Goal: Obtain resource: Obtain resource

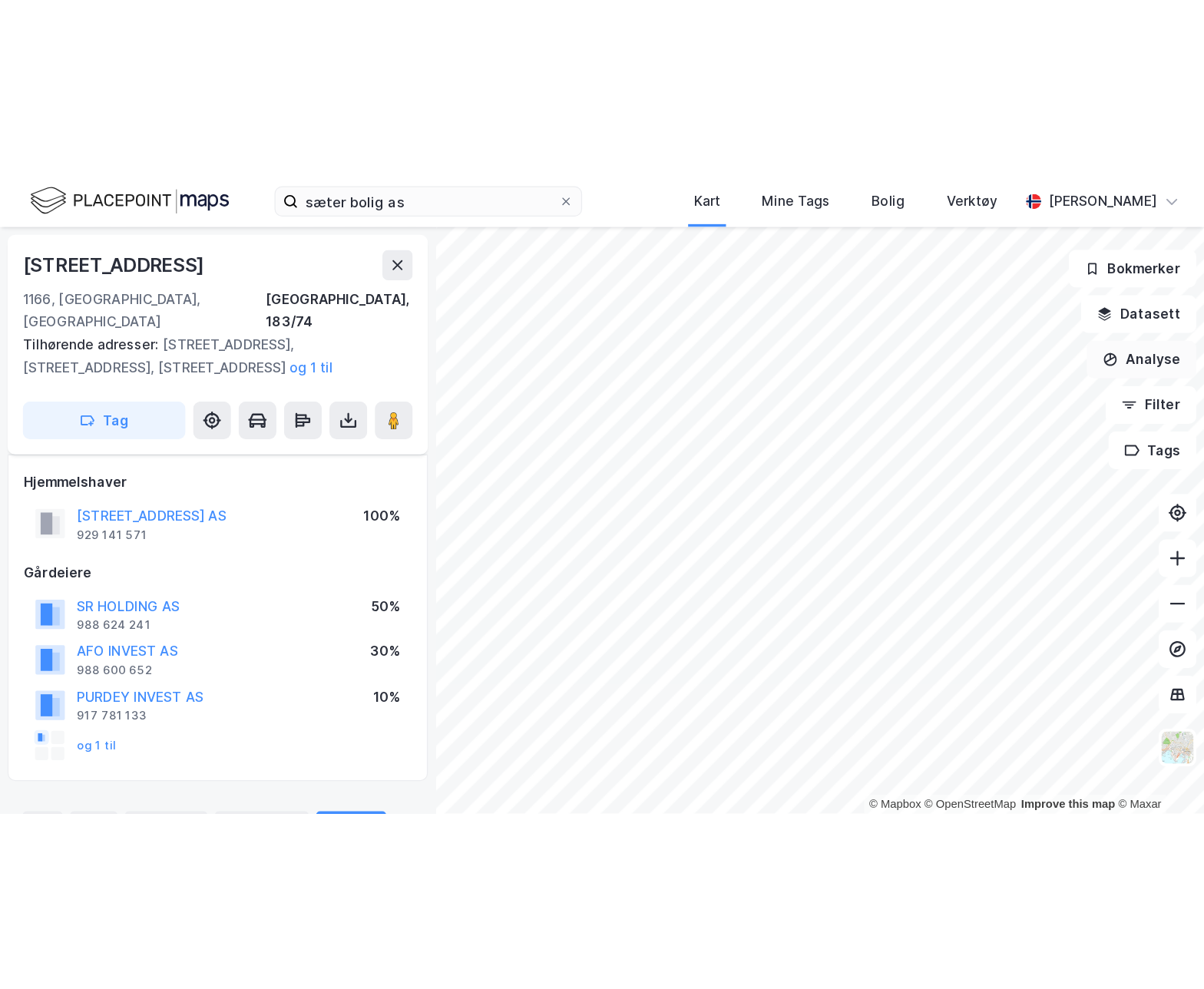
scroll to position [875, 0]
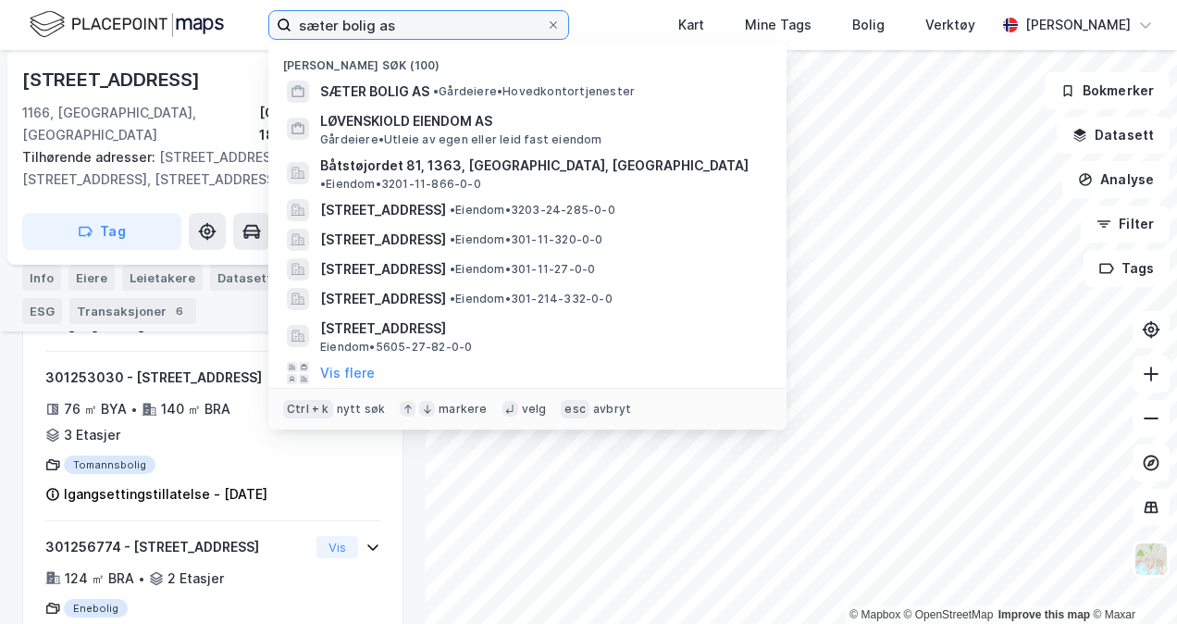
click at [359, 24] on input "sæter bolig as" at bounding box center [419, 25] width 255 height 28
paste input "Vækerø Eiendom AS"
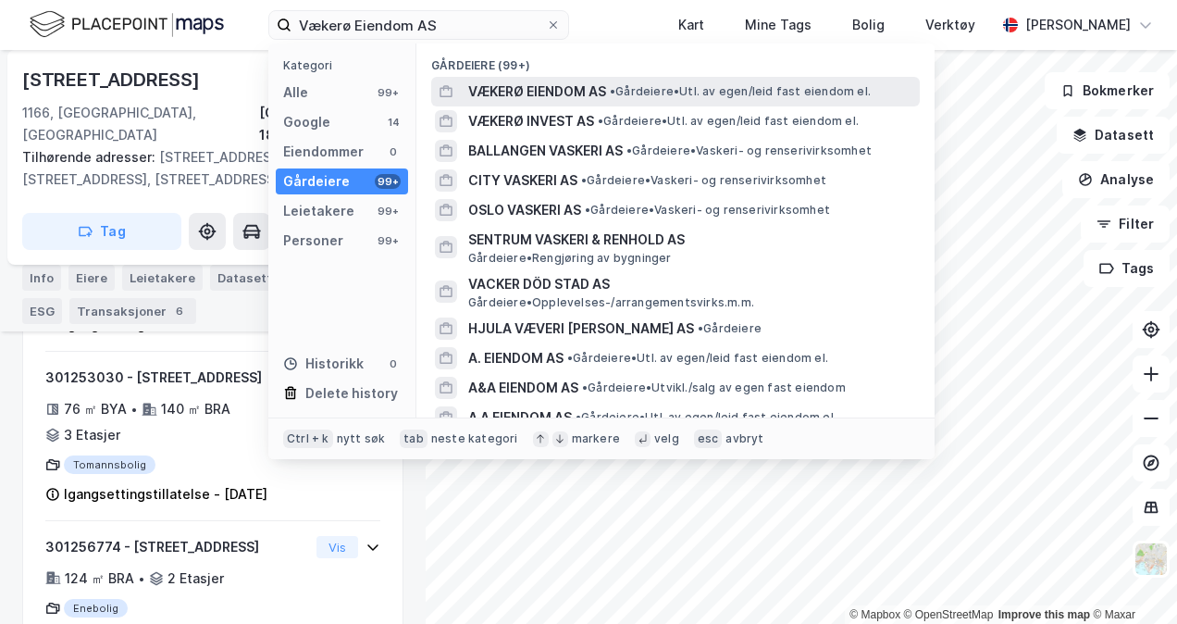
click at [517, 98] on span "VÆKERØ EIENDOM AS" at bounding box center [537, 92] width 138 height 22
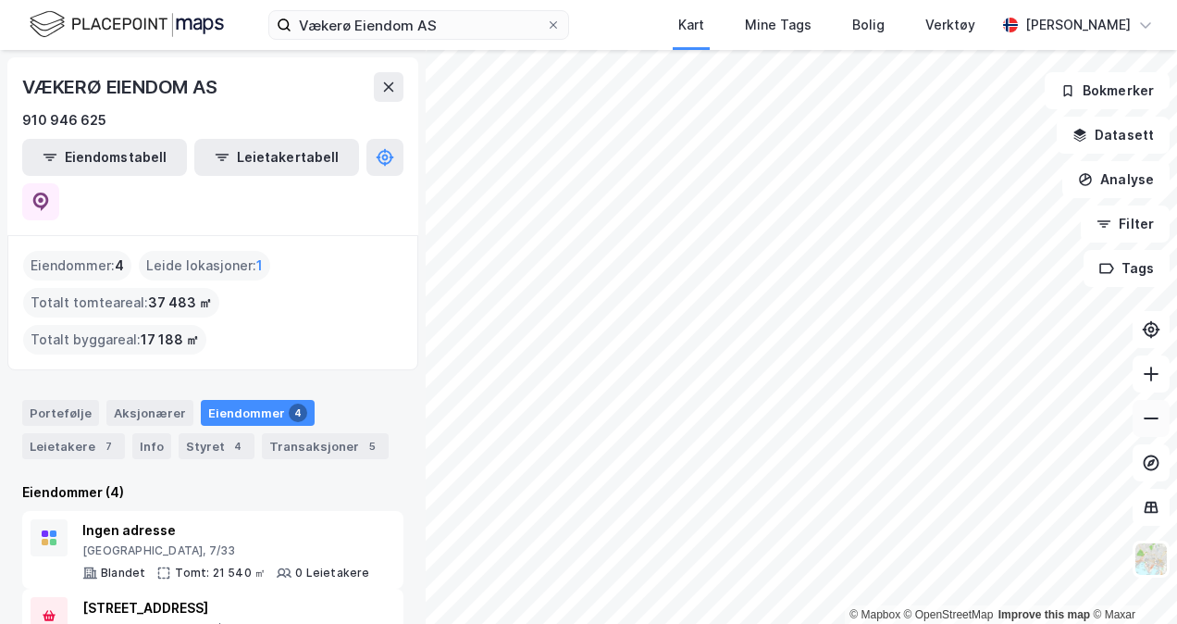
click at [1148, 422] on icon at bounding box center [1151, 418] width 19 height 19
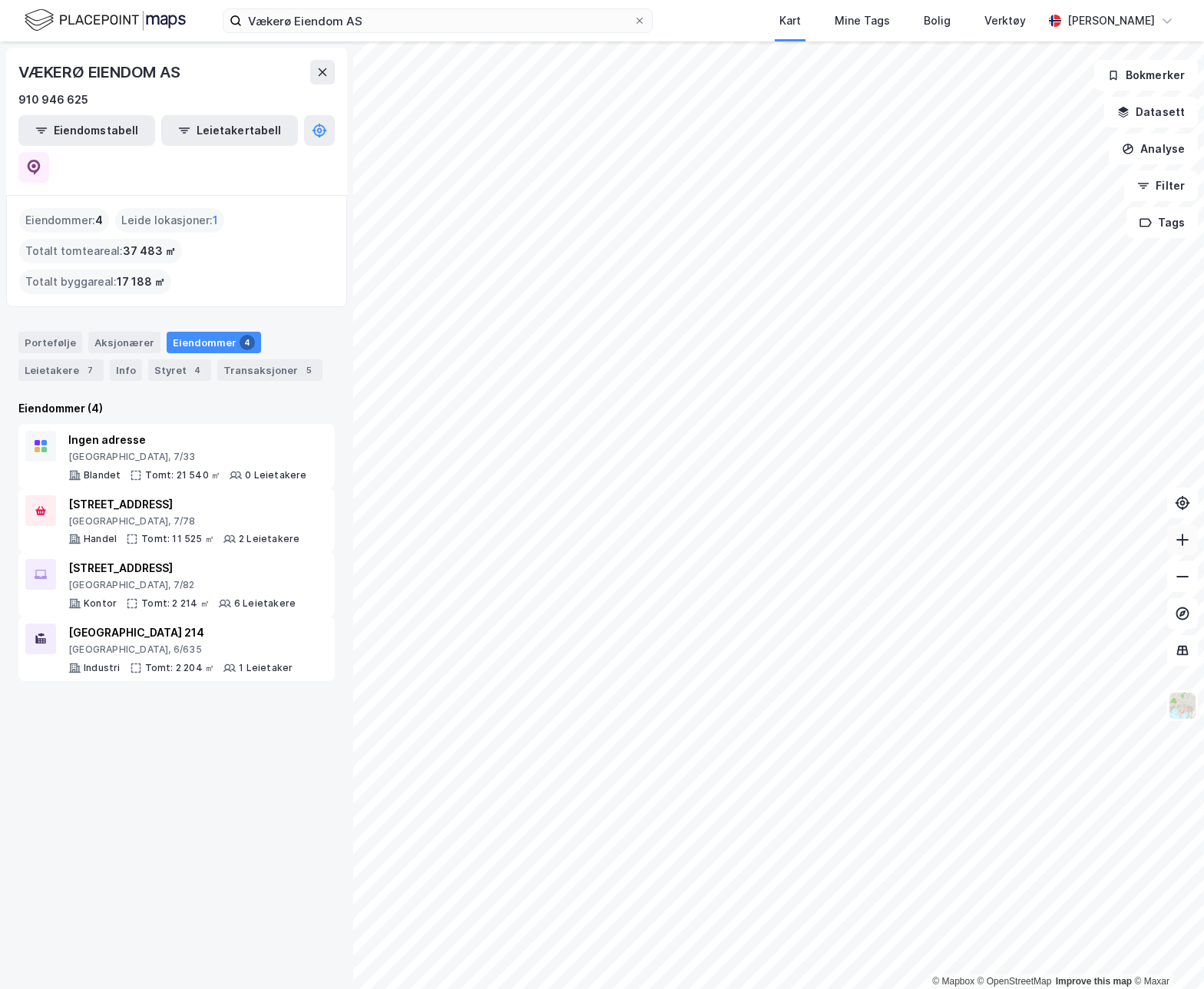
click at [976, 517] on button at bounding box center [1182, 539] width 31 height 31
drag, startPoint x: 18, startPoint y: 73, endPoint x: 183, endPoint y: 76, distance: 165.0
click at [183, 76] on div "VÆKERØ EIENDOM AS" at bounding box center [100, 72] width 165 height 25
click at [403, 29] on input "Vækerø Eiendom AS" at bounding box center [438, 21] width 392 height 23
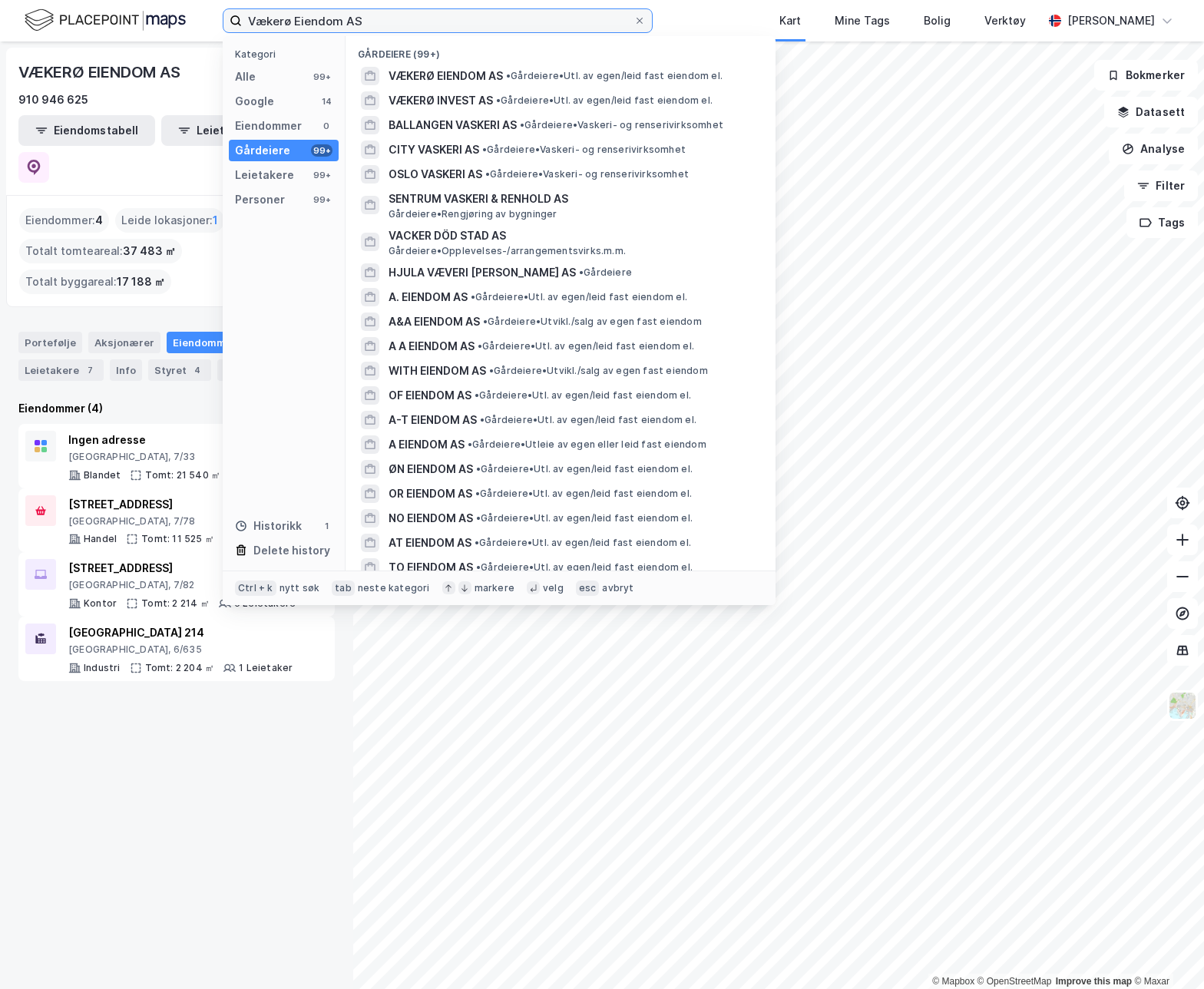
click at [403, 29] on input "Vækerø Eiendom AS" at bounding box center [438, 21] width 392 height 23
paste input "Fossum"
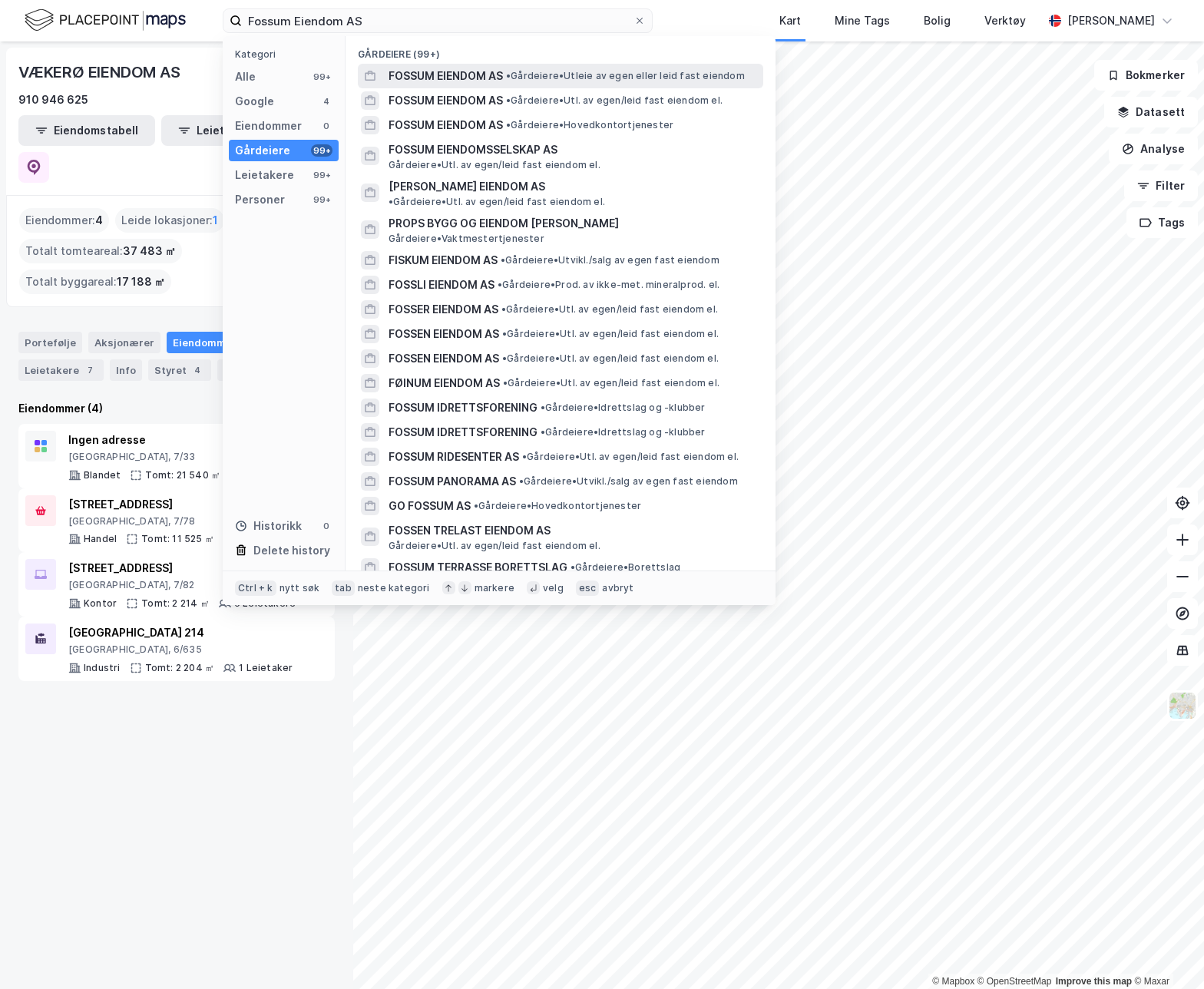
click at [465, 82] on span "FOSSUM EIENDOM AS" at bounding box center [446, 76] width 115 height 18
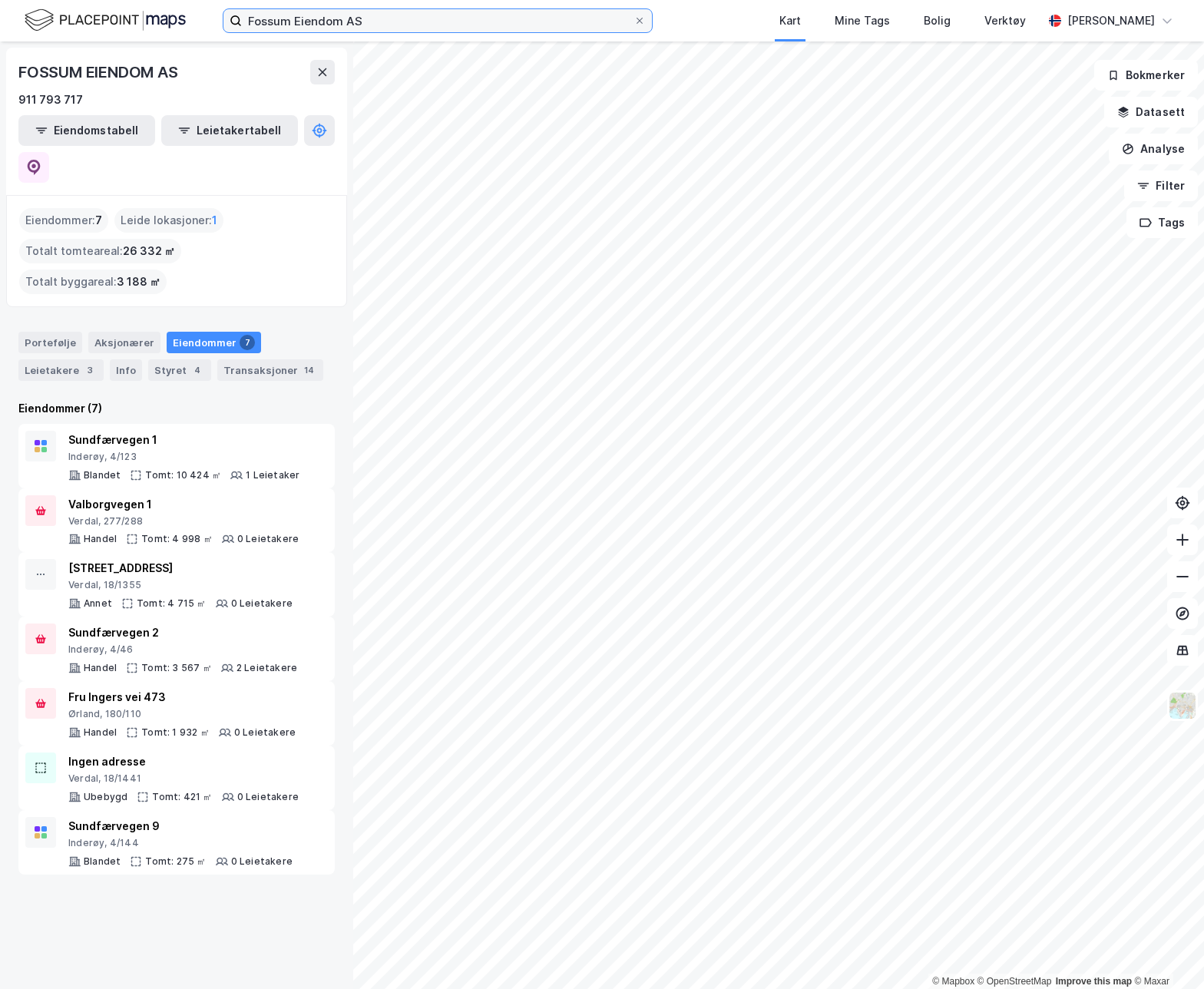
click at [349, 23] on input "Fossum Eiendom AS" at bounding box center [438, 21] width 392 height 23
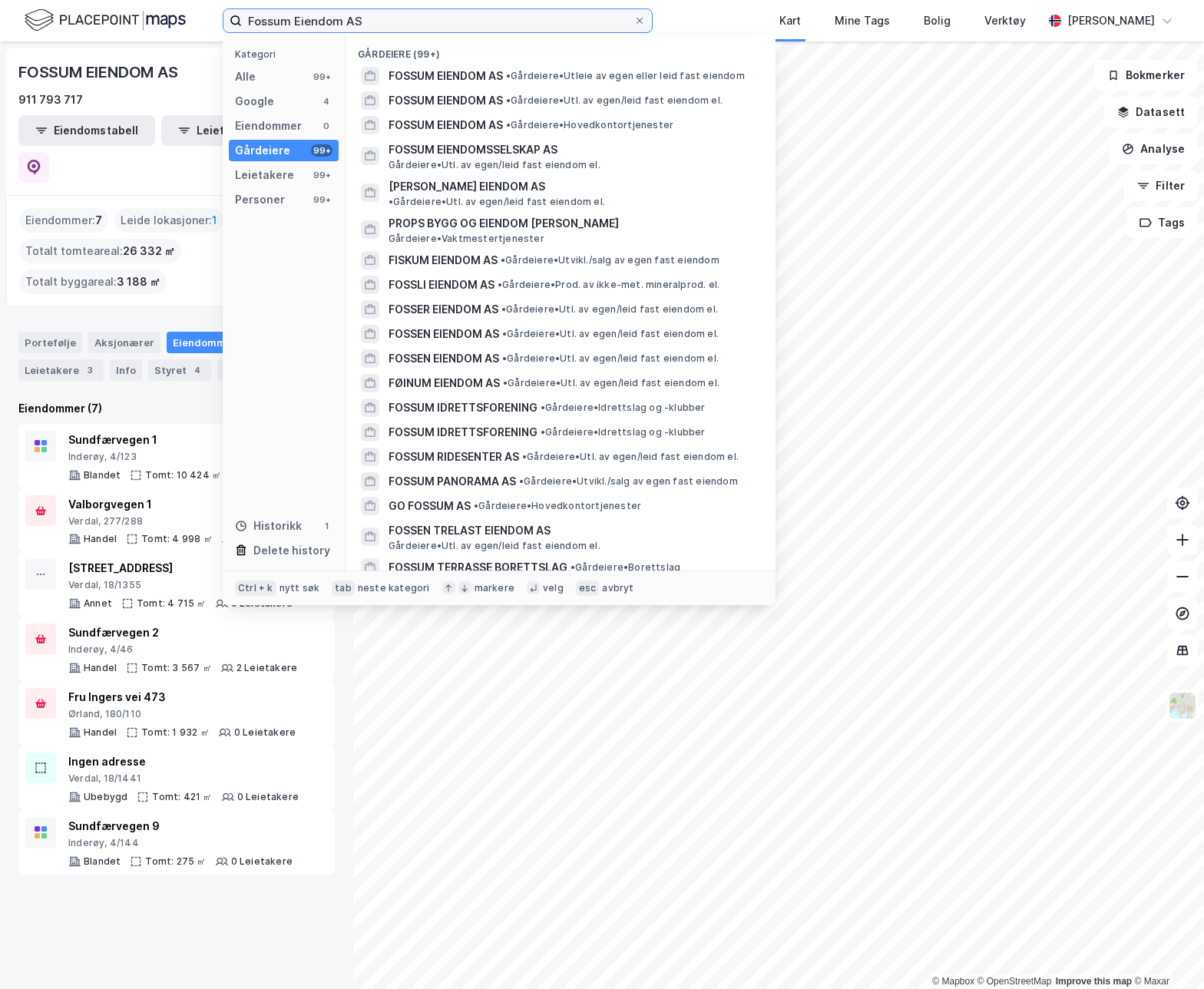
click at [349, 23] on input "Fossum Eiendom AS" at bounding box center [438, 21] width 392 height 23
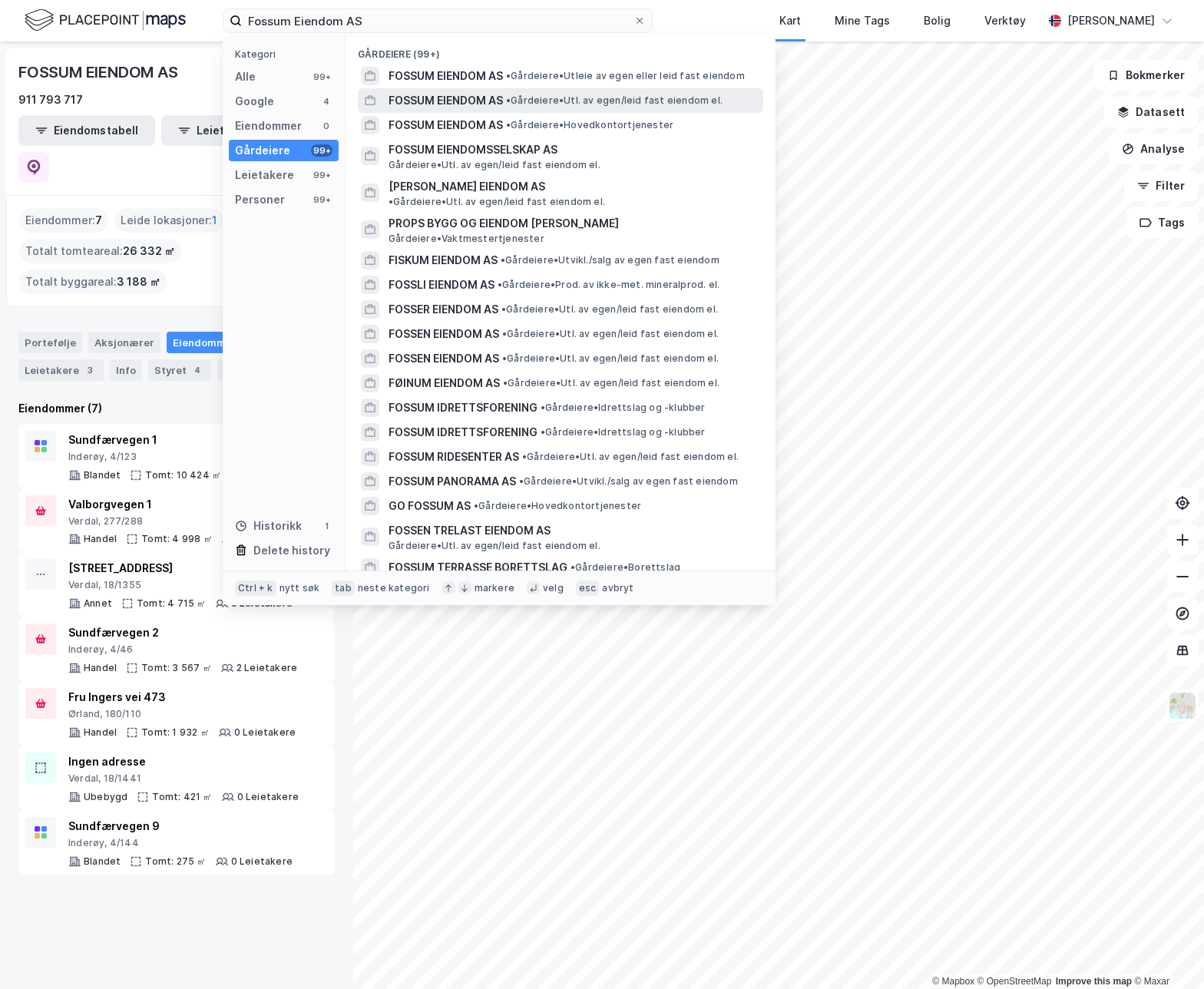
click at [468, 93] on span "FOSSUM EIENDOM AS" at bounding box center [446, 100] width 115 height 18
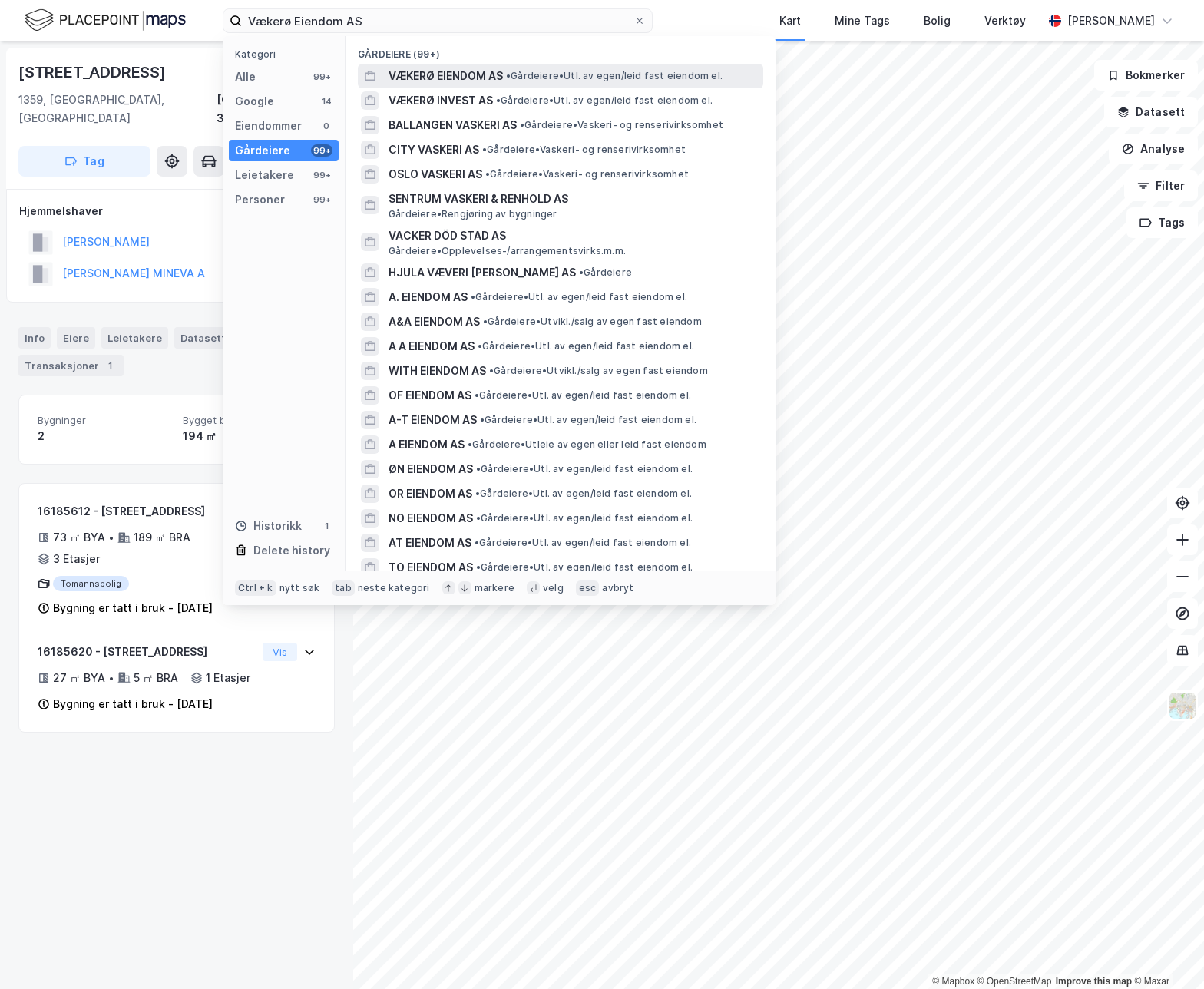
click at [452, 75] on span "VÆKERØ EIENDOM AS" at bounding box center [446, 76] width 115 height 18
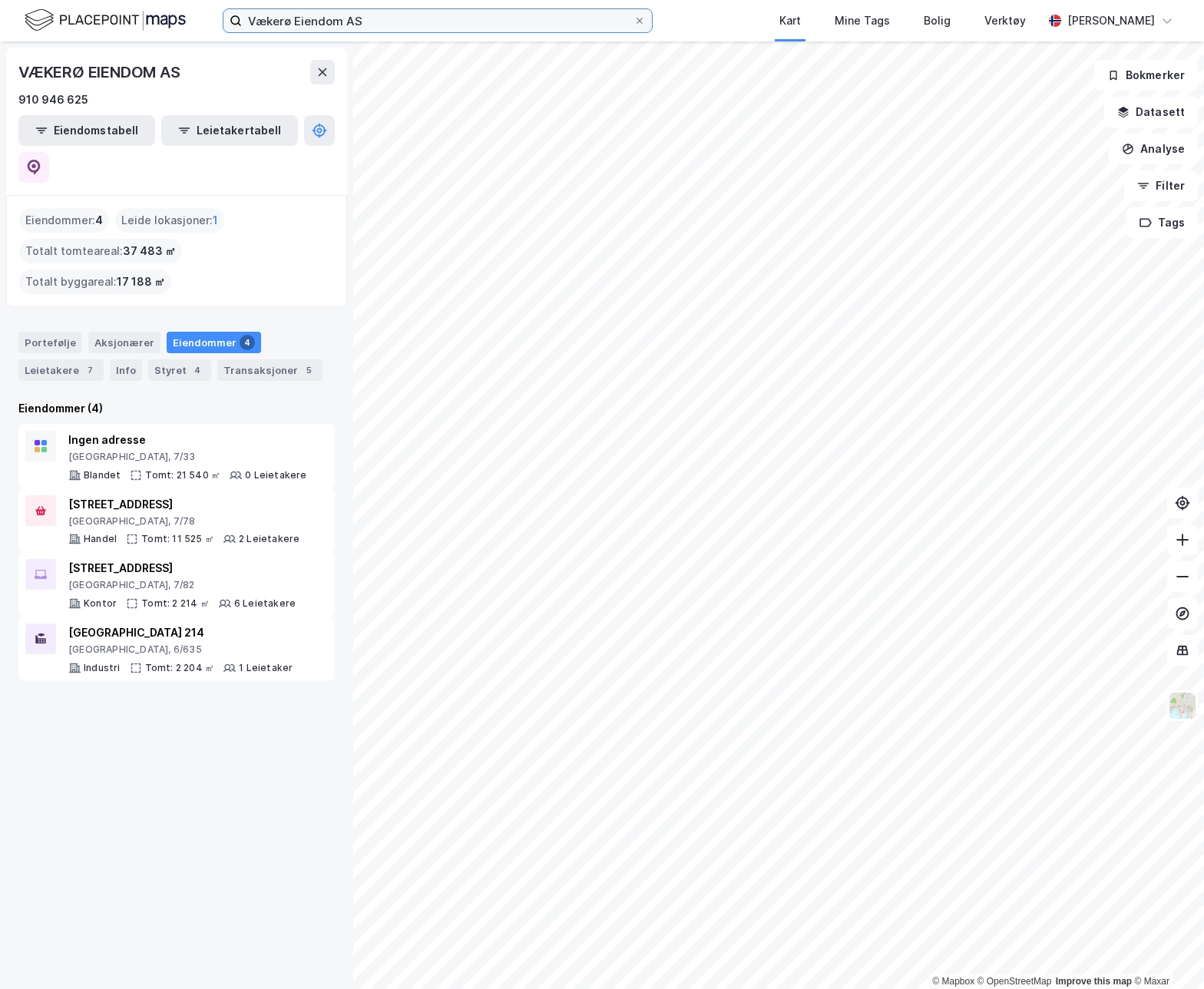
click at [305, 15] on input "Vækerø Eiendom AS" at bounding box center [438, 21] width 392 height 23
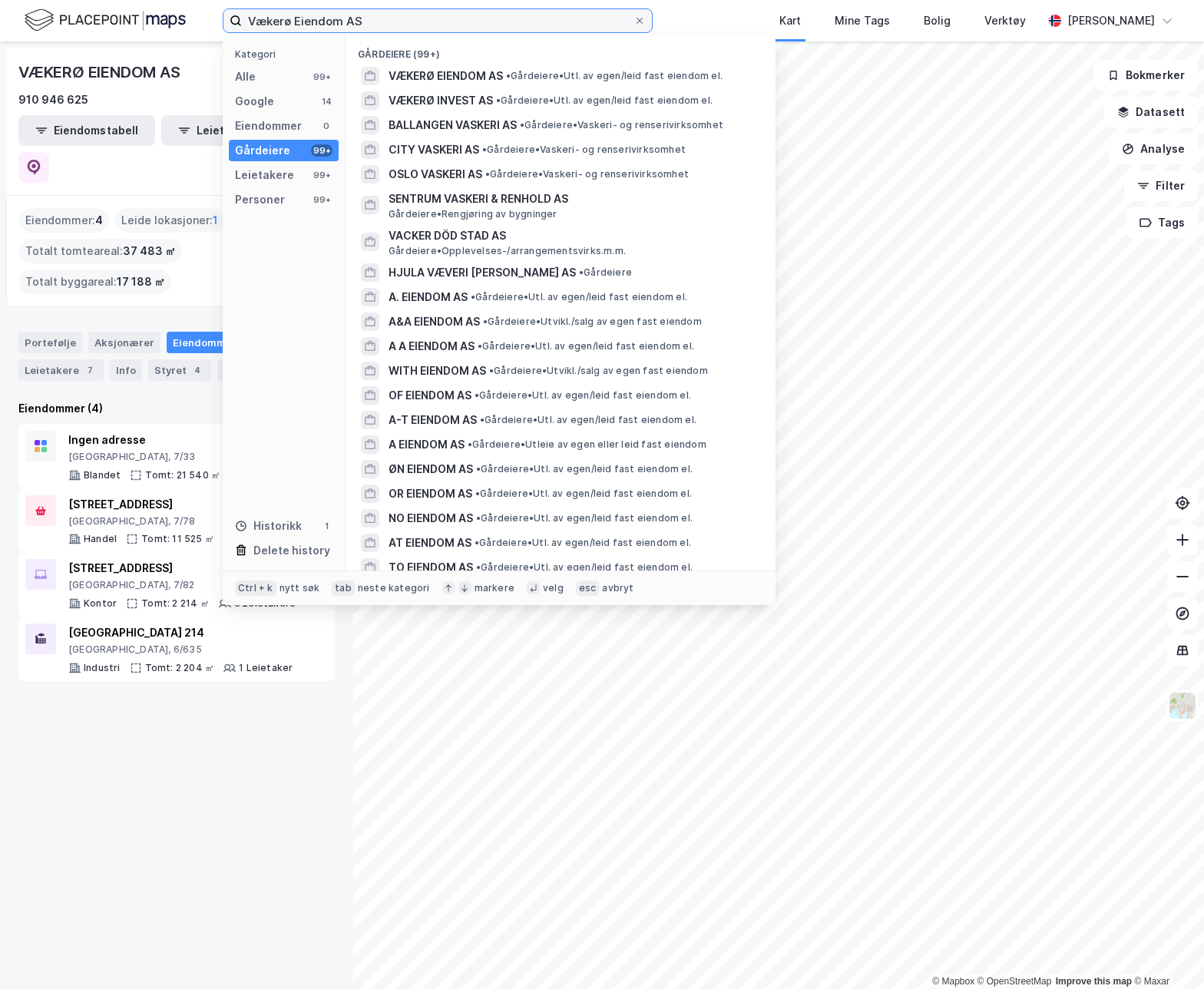
click at [305, 15] on input "Vækerø Eiendom AS" at bounding box center [438, 21] width 392 height 23
paste input "Fossum"
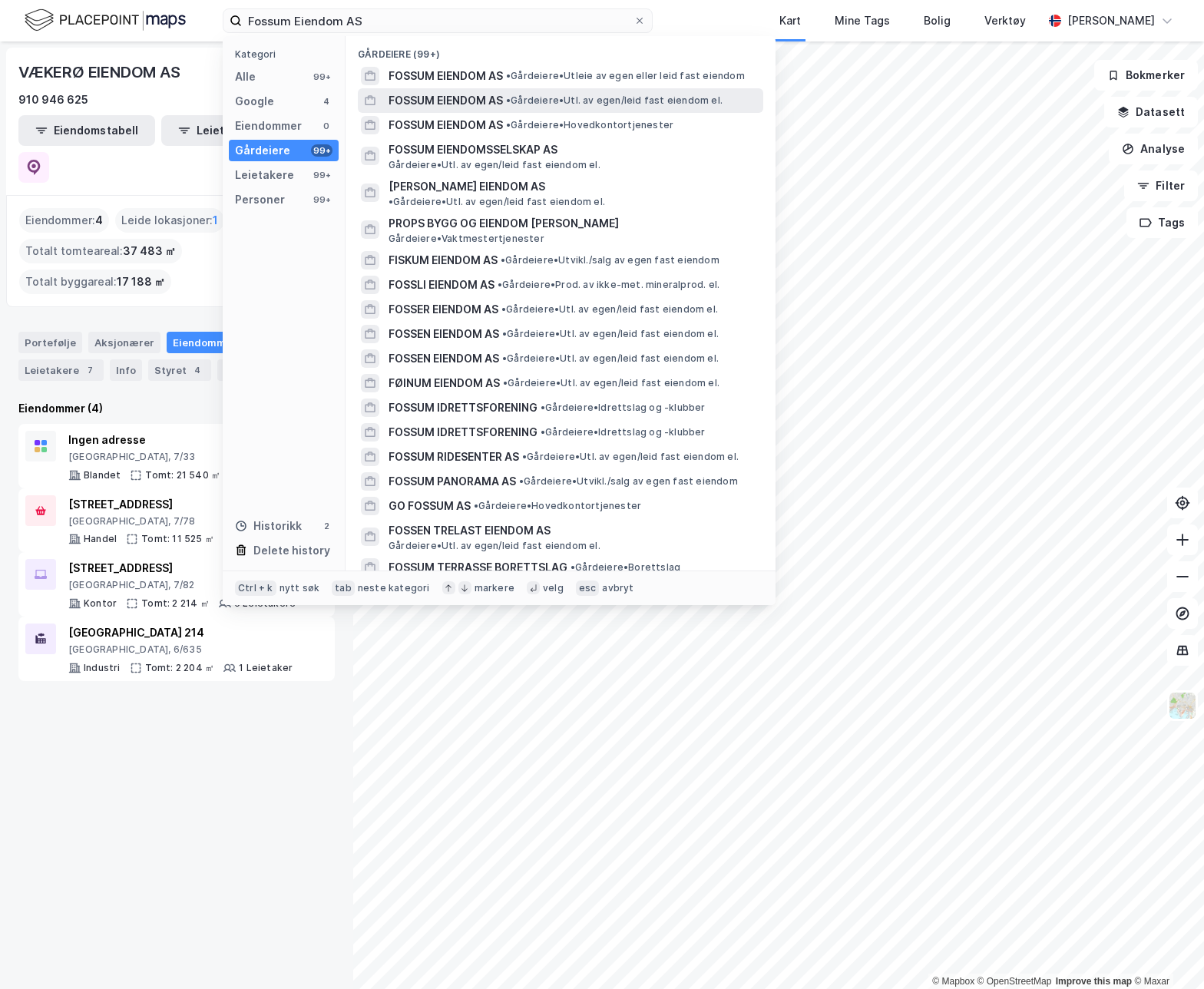
click at [447, 99] on span "FOSSUM EIENDOM AS" at bounding box center [446, 100] width 115 height 18
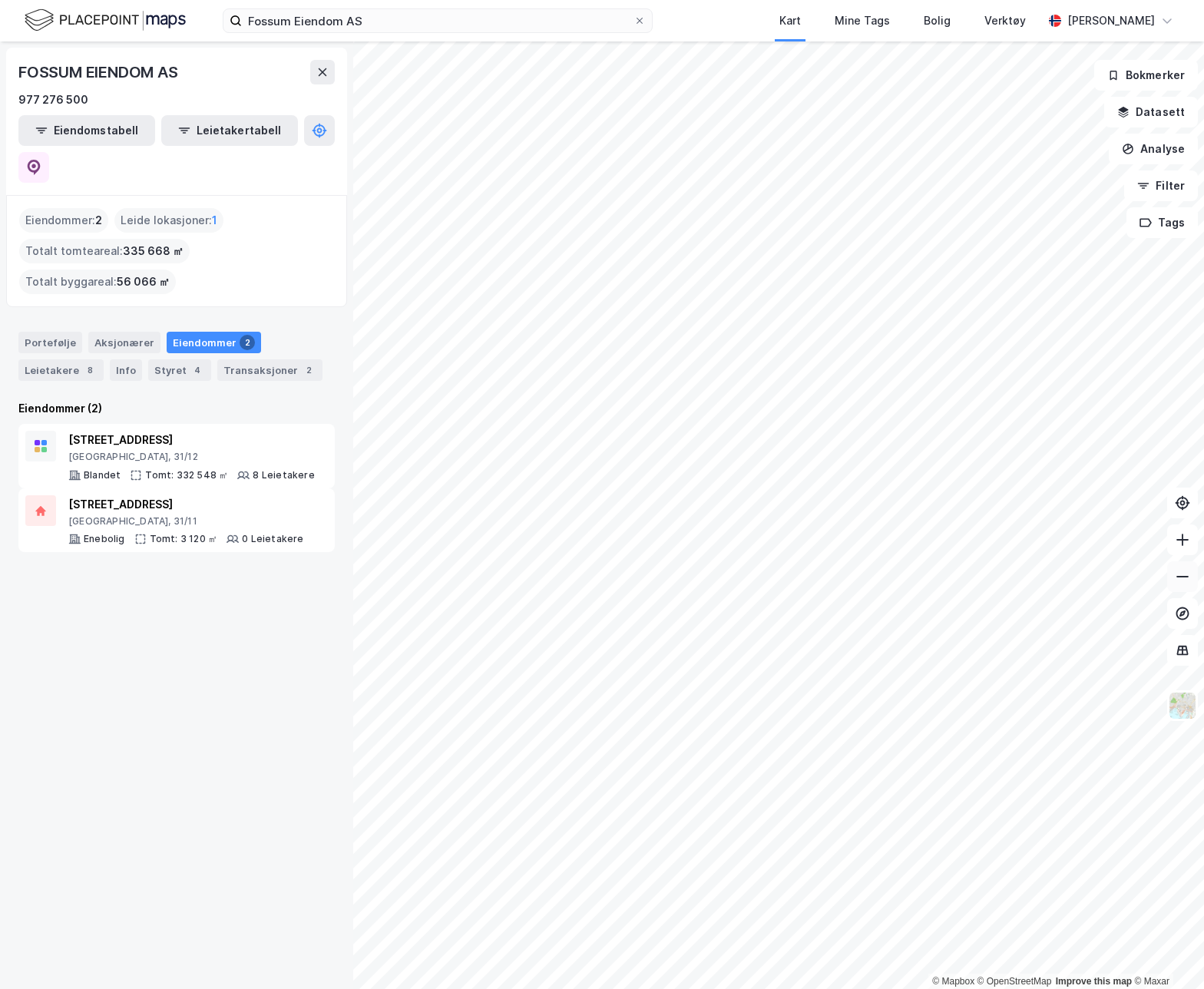
click at [976, 517] on button at bounding box center [1182, 577] width 31 height 31
click at [976, 517] on button at bounding box center [1182, 539] width 31 height 31
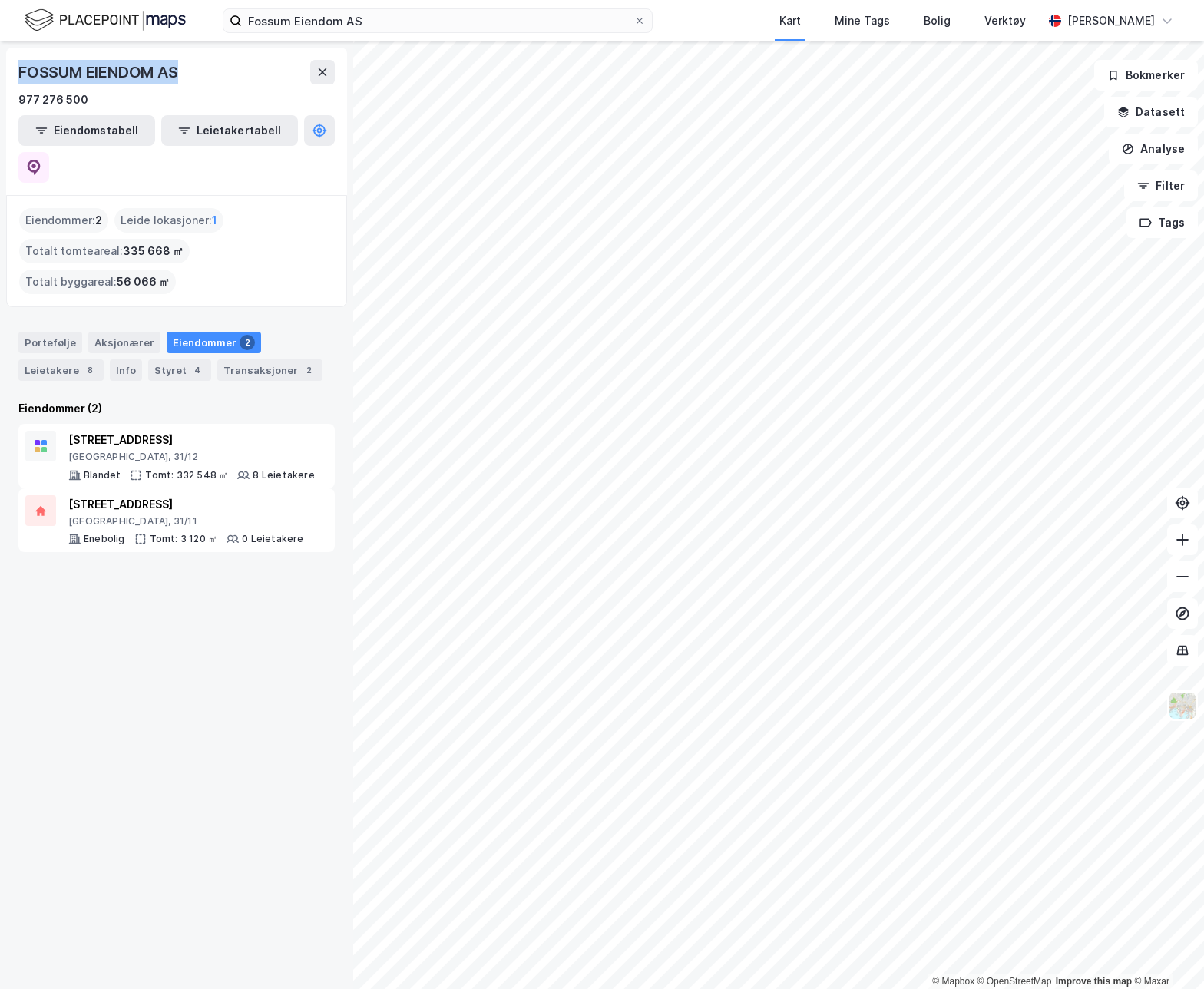
drag, startPoint x: 179, startPoint y: 69, endPoint x: 0, endPoint y: 76, distance: 179.1
click at [0, 76] on div "FOSSUM EIENDOM AS 977 276 500 Eiendomstabell Leietakertabell Eiendommer : 2 Lei…" at bounding box center [177, 515] width 353 height 948
drag, startPoint x: 182, startPoint y: 70, endPoint x: 191, endPoint y: 71, distance: 9.1
click at [181, 70] on div "FOSSUM EIENDOM AS" at bounding box center [100, 72] width 163 height 25
drag, startPoint x: 193, startPoint y: 66, endPoint x: 19, endPoint y: 63, distance: 174.0
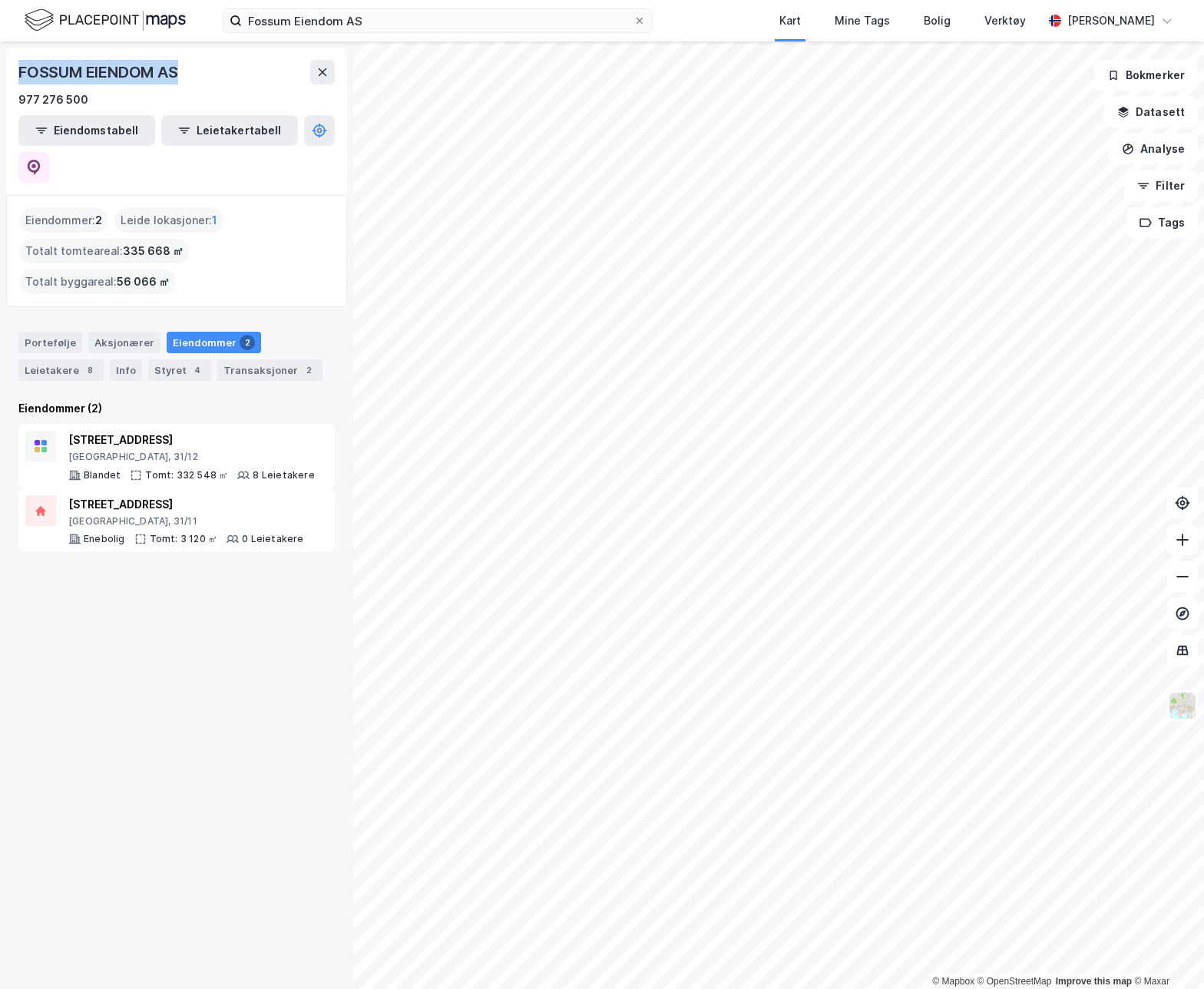
click at [19, 63] on div "FOSSUM EIENDOM AS" at bounding box center [176, 72] width 316 height 25
click at [305, 20] on input "Fossum Eiendom AS" at bounding box center [438, 21] width 392 height 23
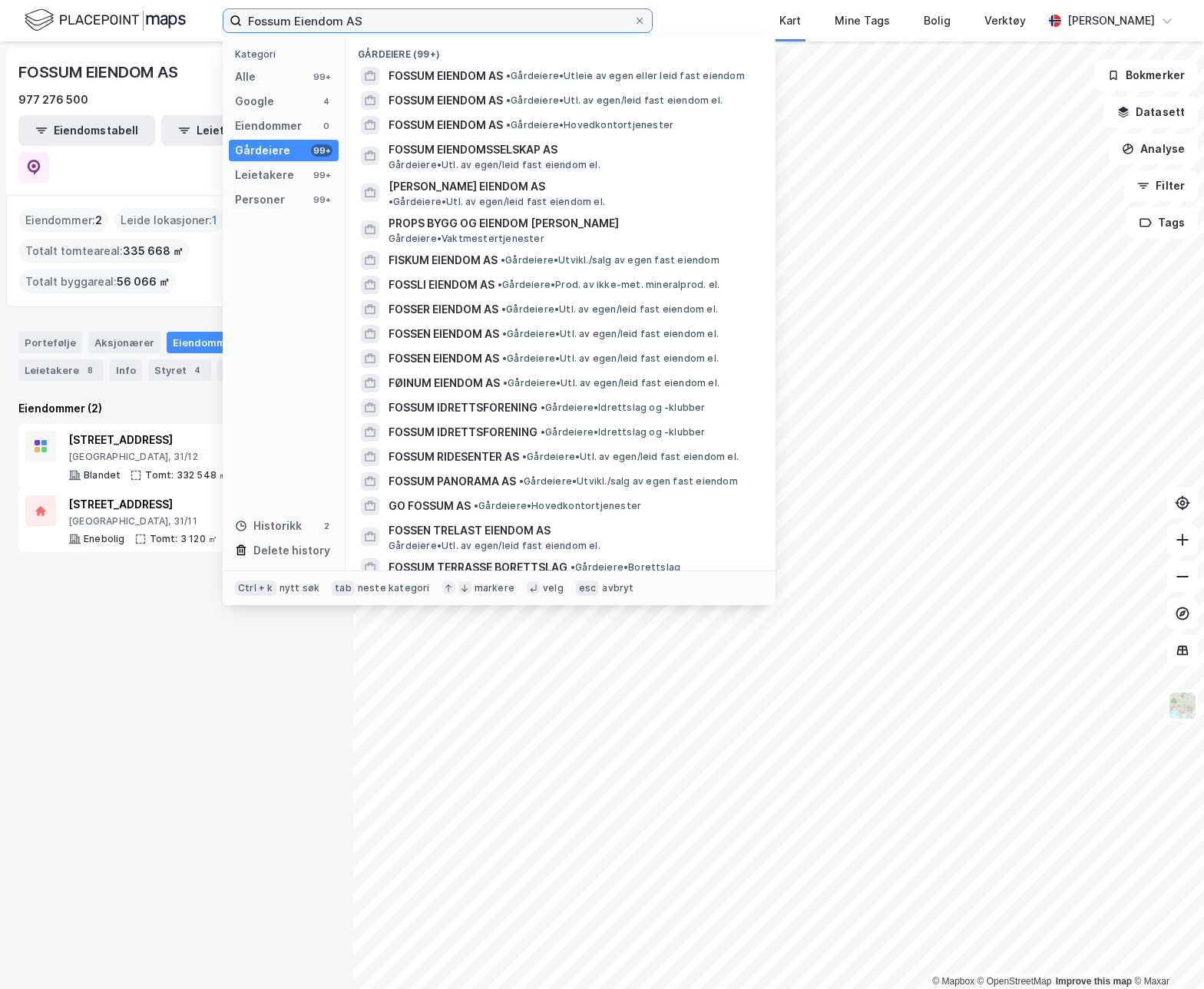
click at [305, 20] on input "Fossum Eiendom AS" at bounding box center [438, 21] width 392 height 23
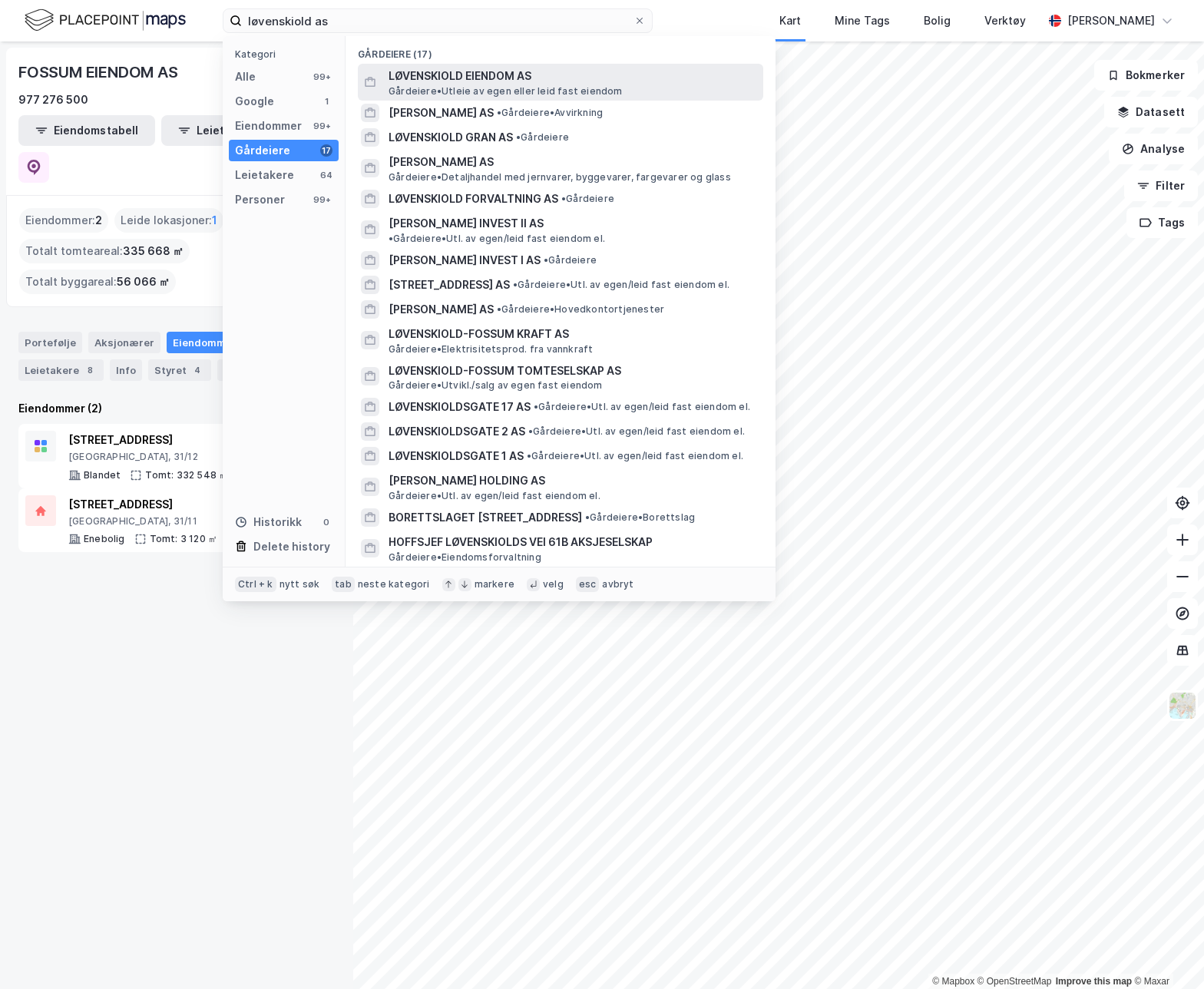
click at [483, 83] on span "LØVENSKIOLD EIENDOM AS" at bounding box center [573, 76] width 368 height 18
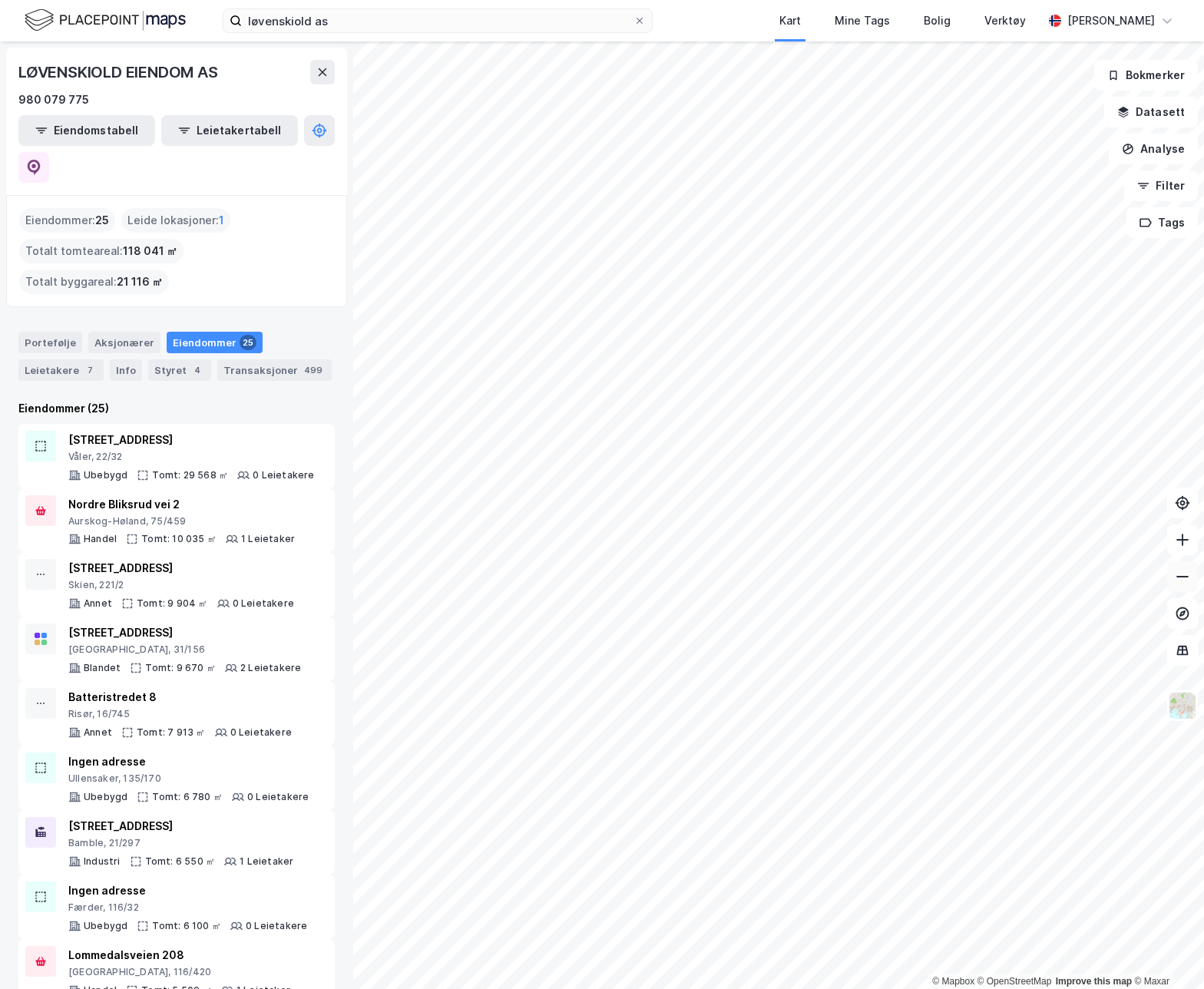
click at [976, 517] on button at bounding box center [1182, 577] width 31 height 31
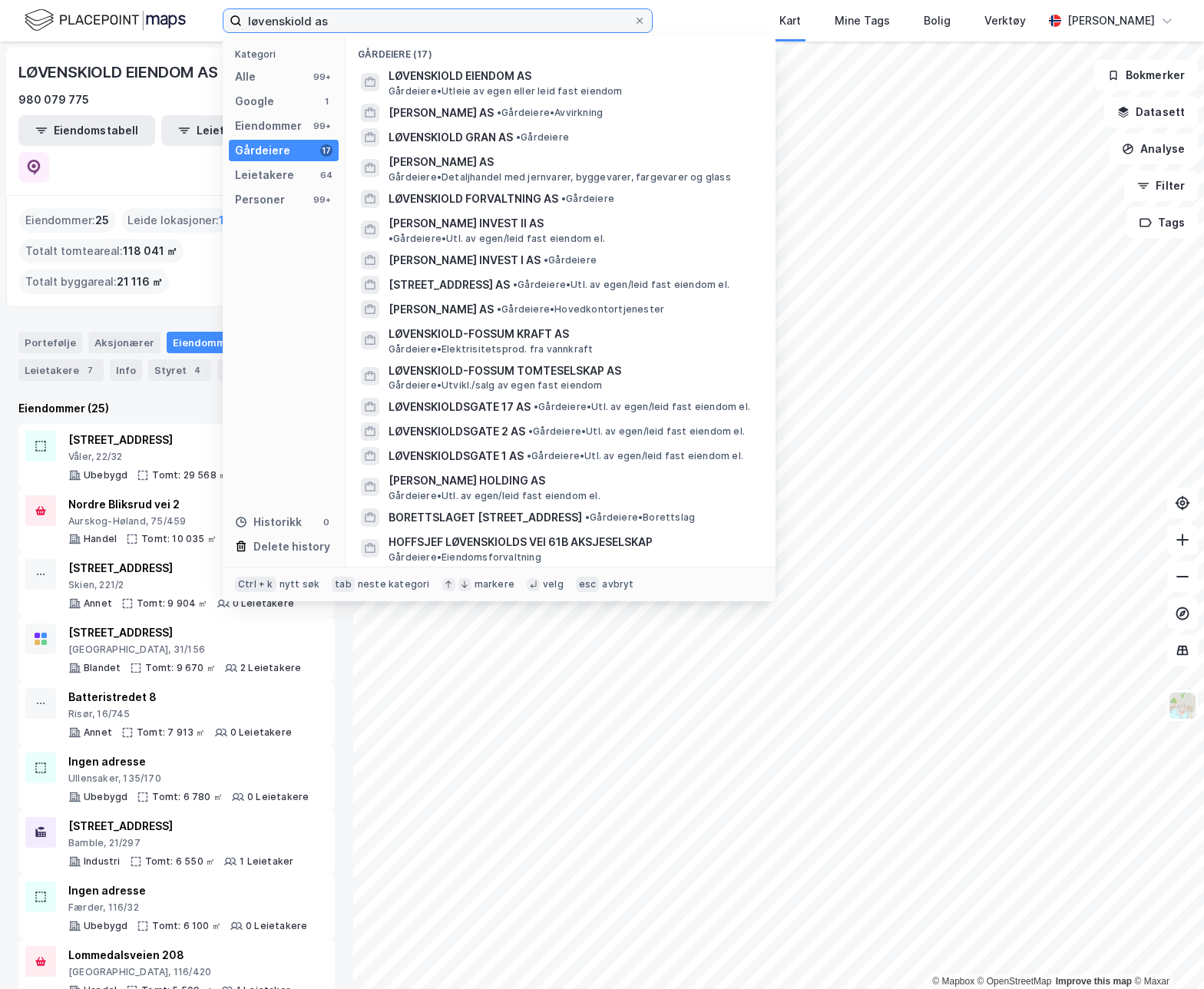
click at [282, 22] on input "løvenskiold as" at bounding box center [438, 21] width 392 height 23
click at [315, 22] on input "løvenskiold as" at bounding box center [438, 21] width 392 height 23
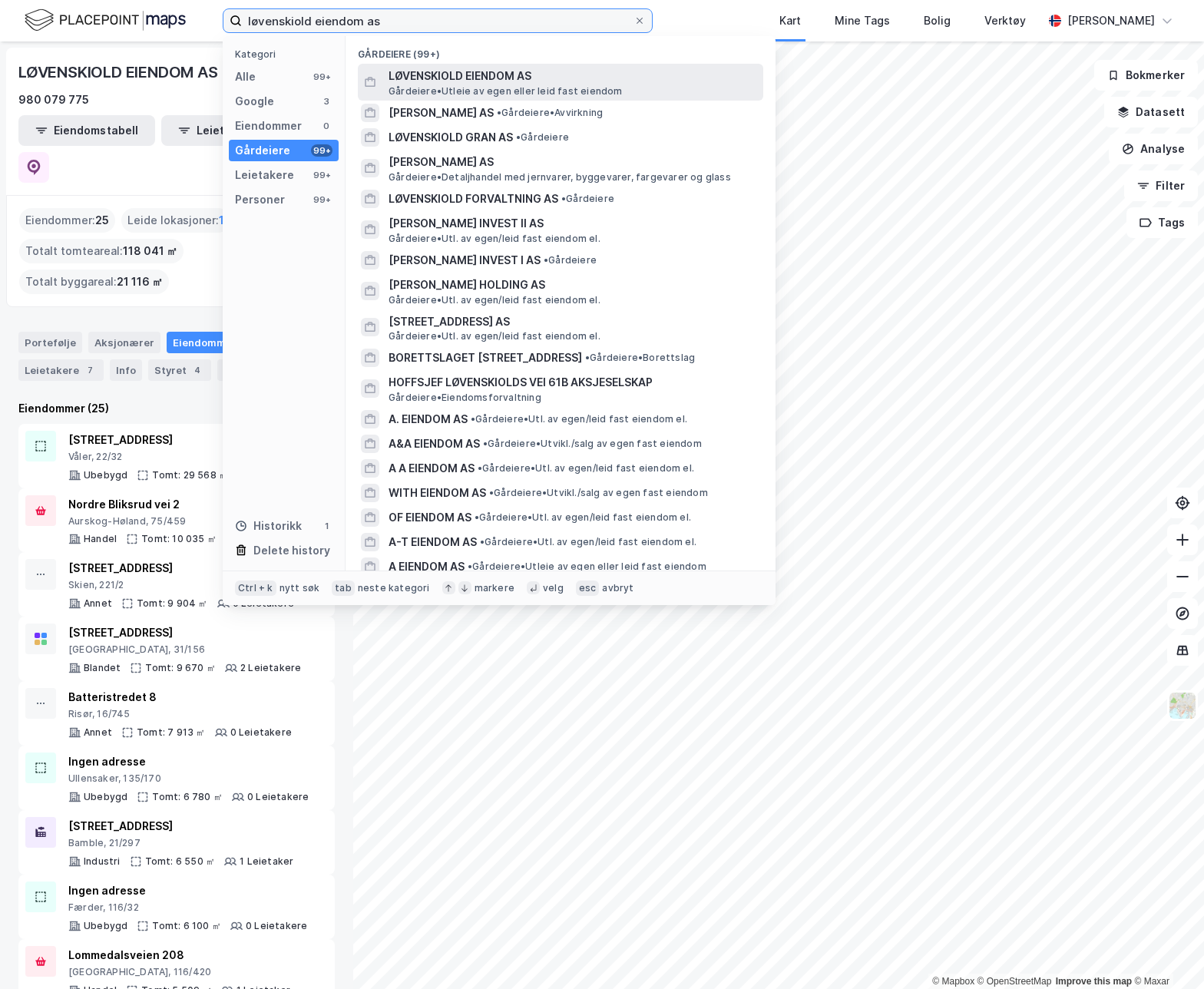
type input "løvenskiold eiendom as"
click at [468, 77] on span "LØVENSKIOLD EIENDOM AS" at bounding box center [573, 76] width 368 height 18
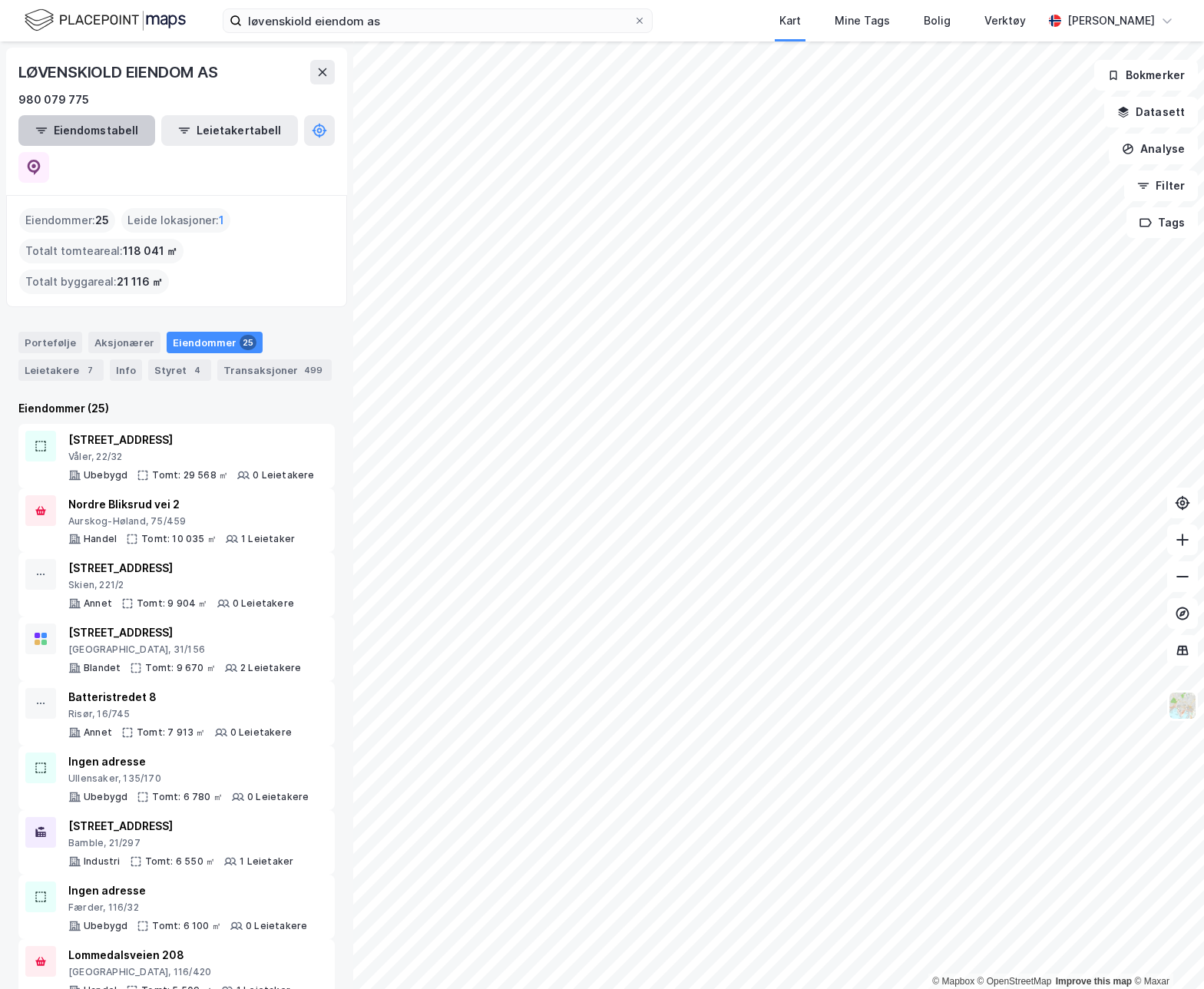
click at [106, 129] on button "Eiendomstabell" at bounding box center [86, 130] width 137 height 31
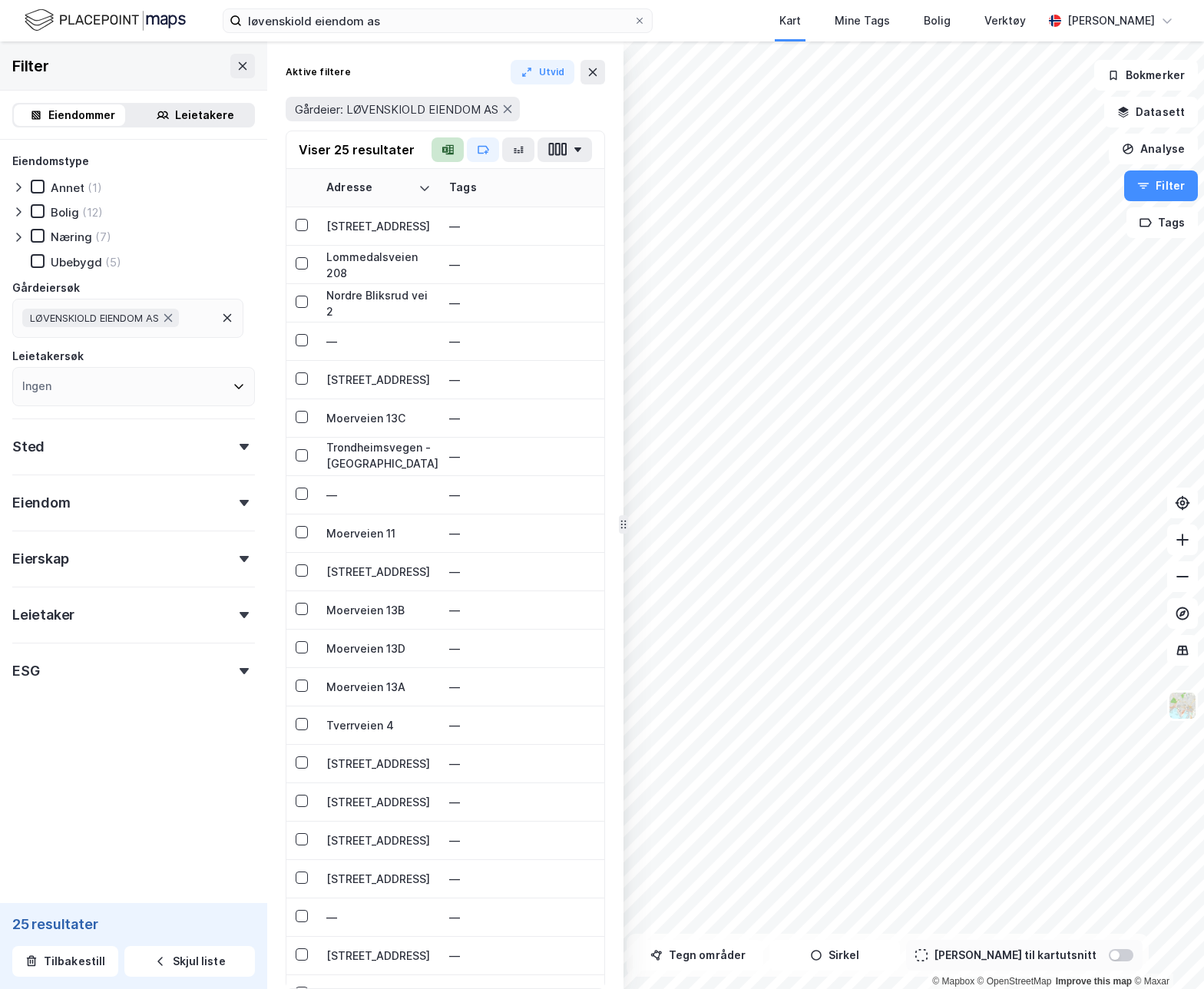
click at [450, 149] on icon "button" at bounding box center [450, 150] width 7 height 10
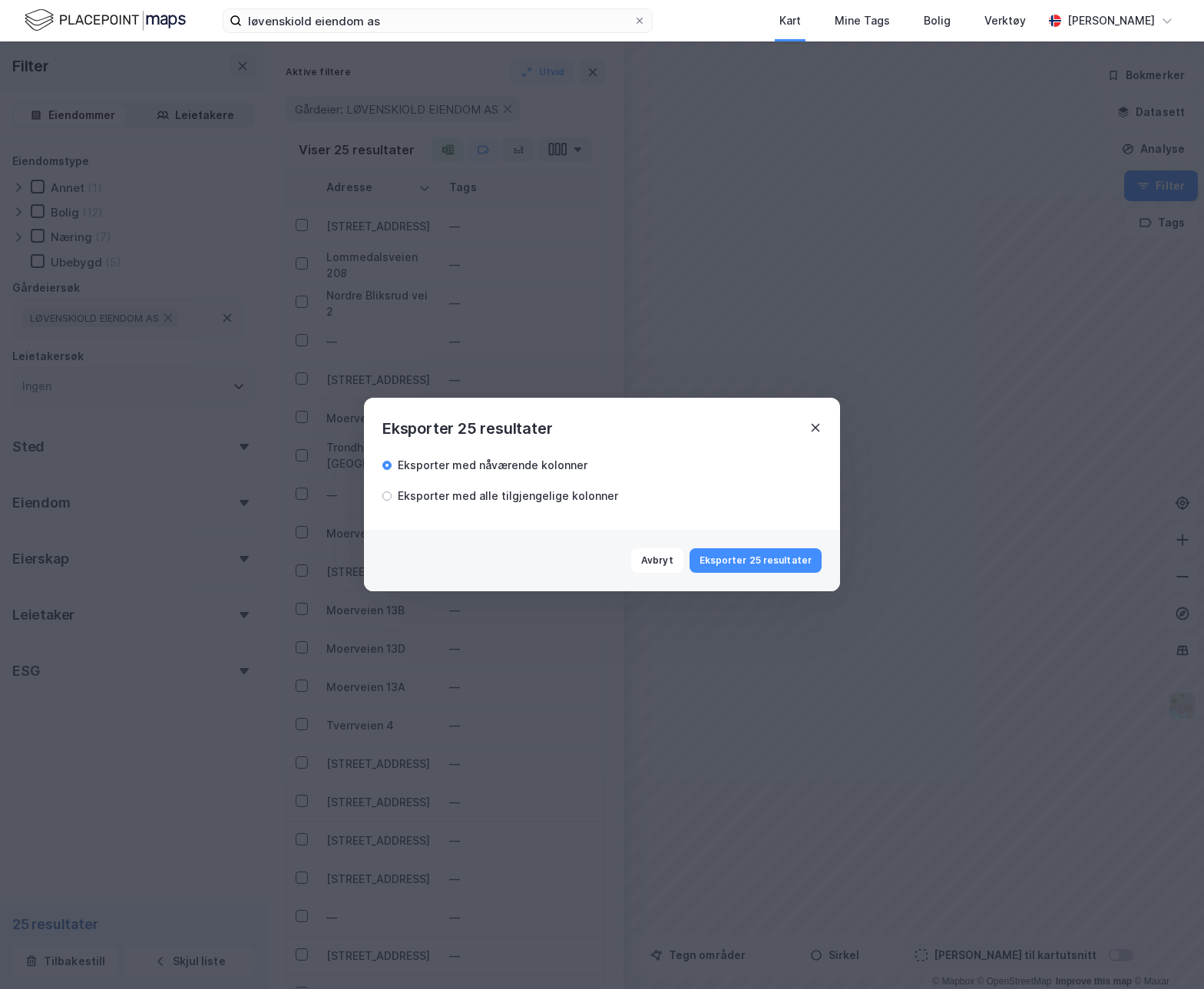
click at [811, 423] on icon at bounding box center [816, 427] width 12 height 12
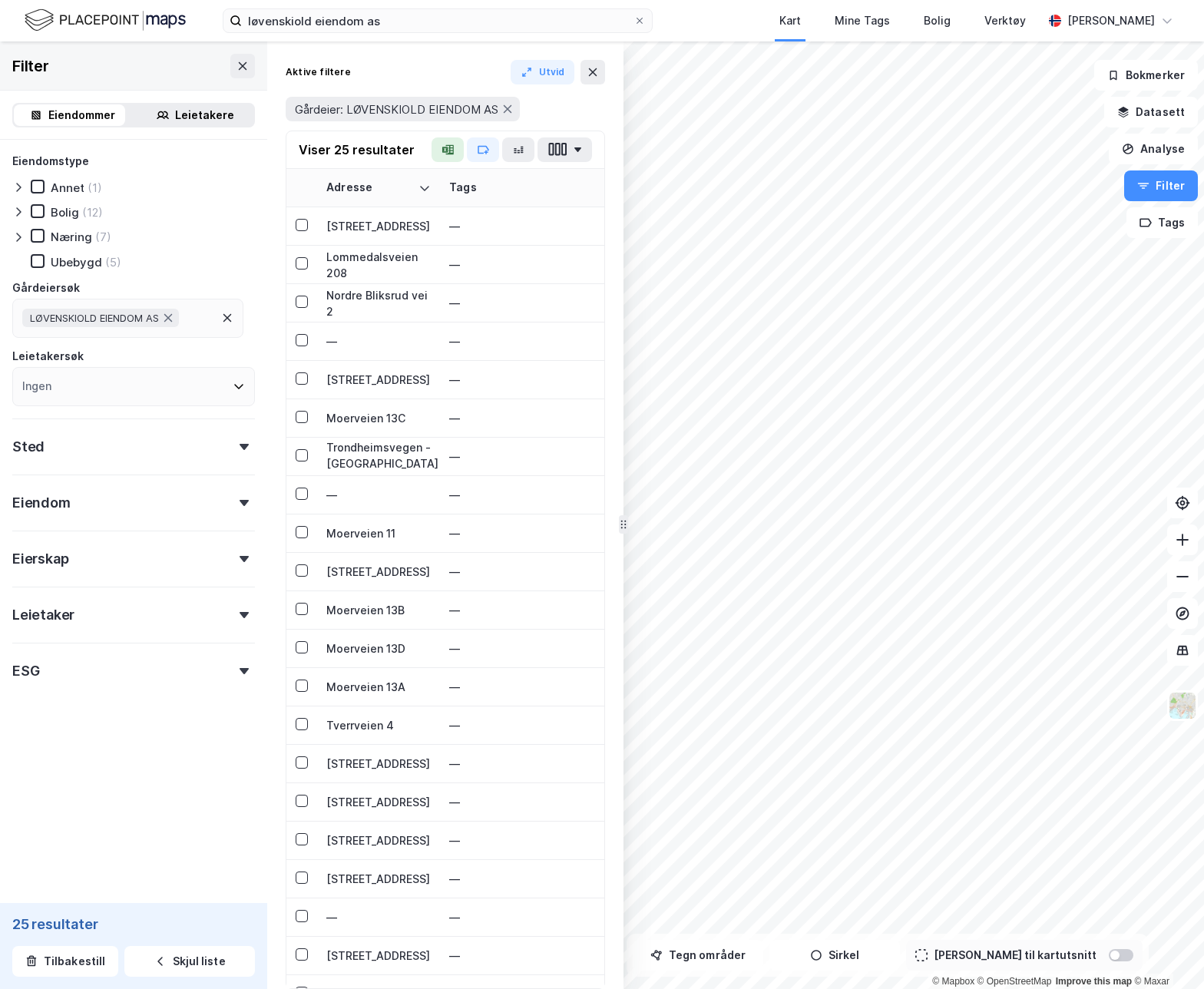
click at [236, 498] on div "Eiendom" at bounding box center [134, 496] width 243 height 44
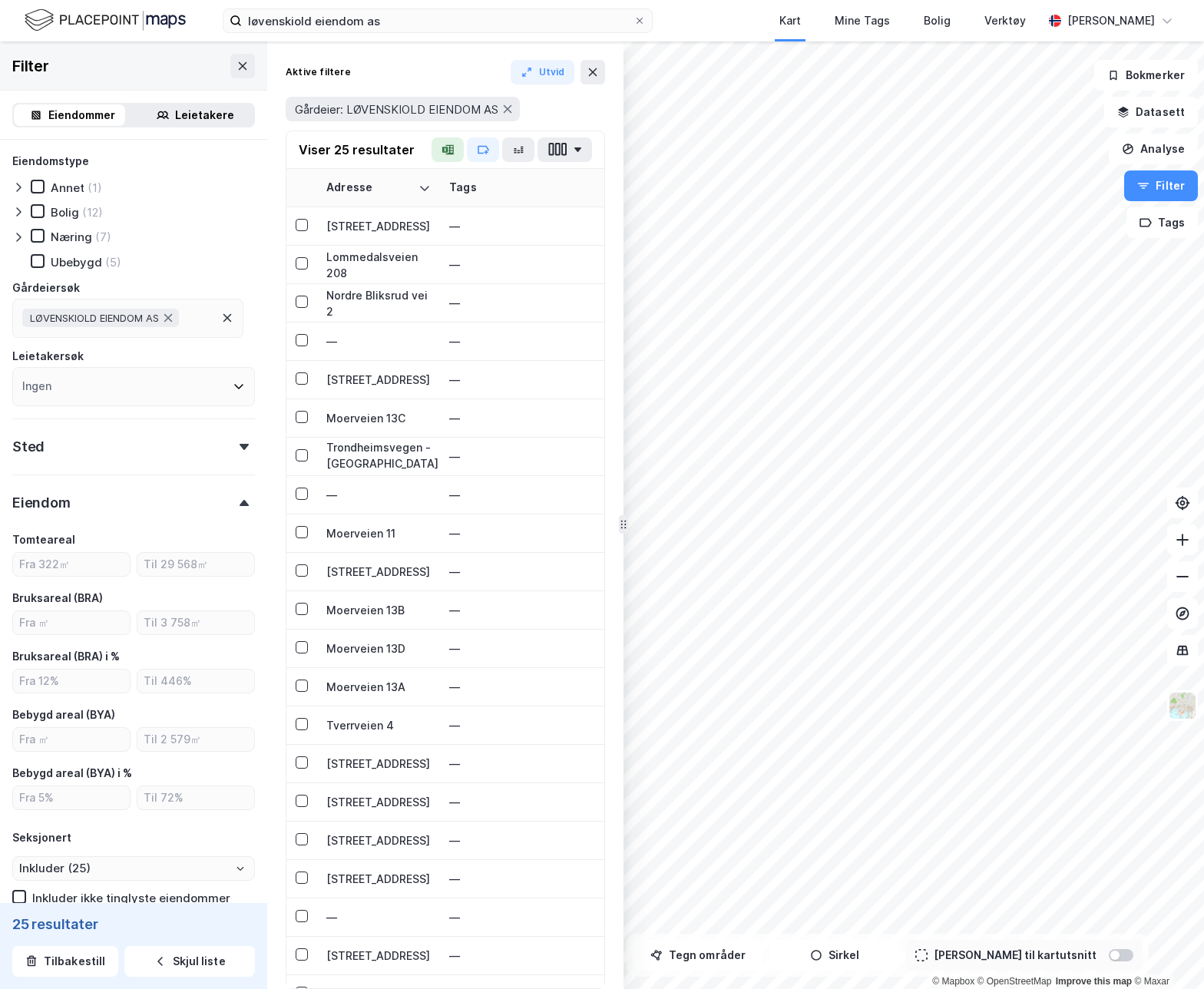
click at [236, 497] on div "Eiendom" at bounding box center [134, 496] width 243 height 44
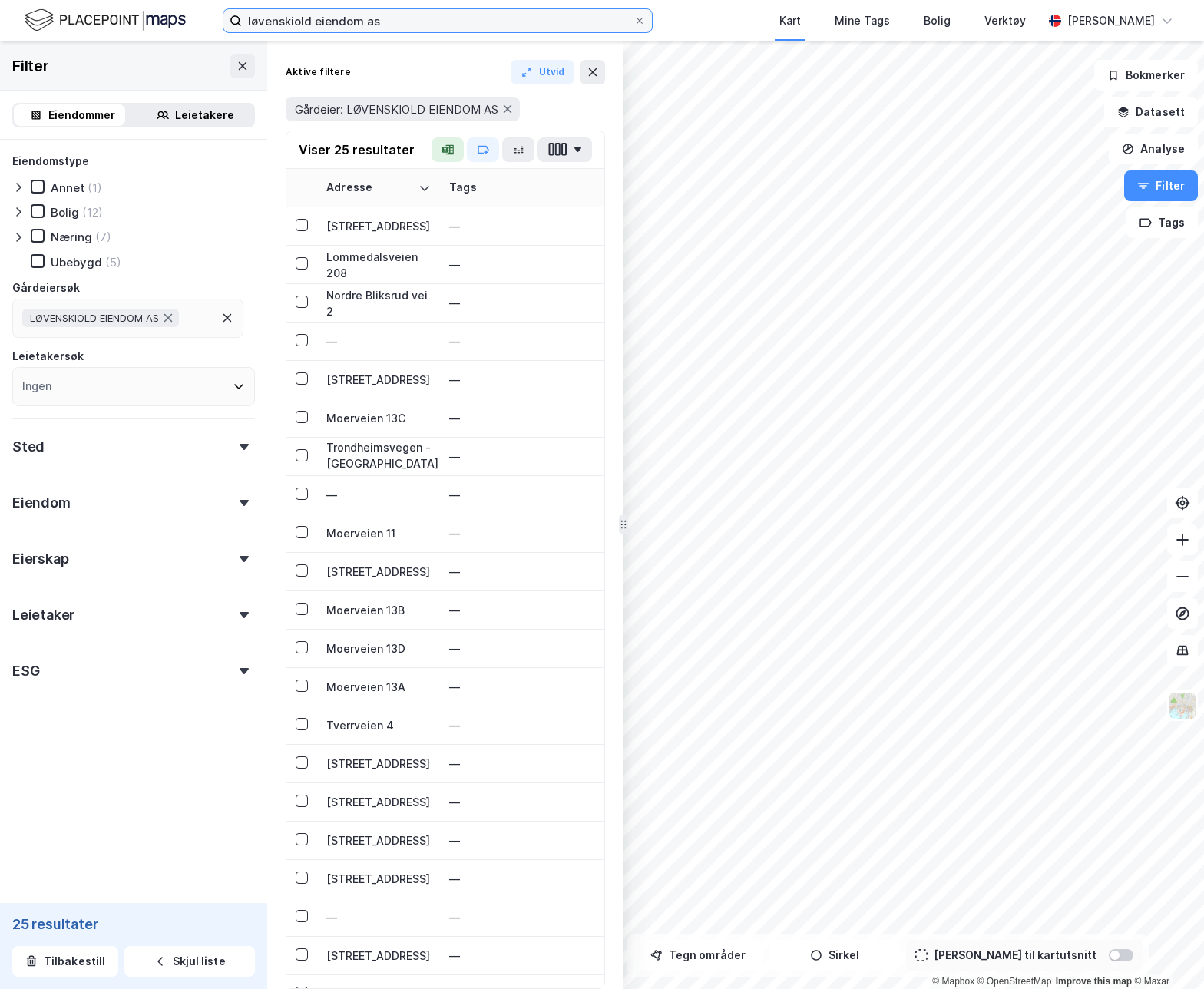
click at [339, 24] on input "løvenskiold eiendom as" at bounding box center [438, 21] width 392 height 23
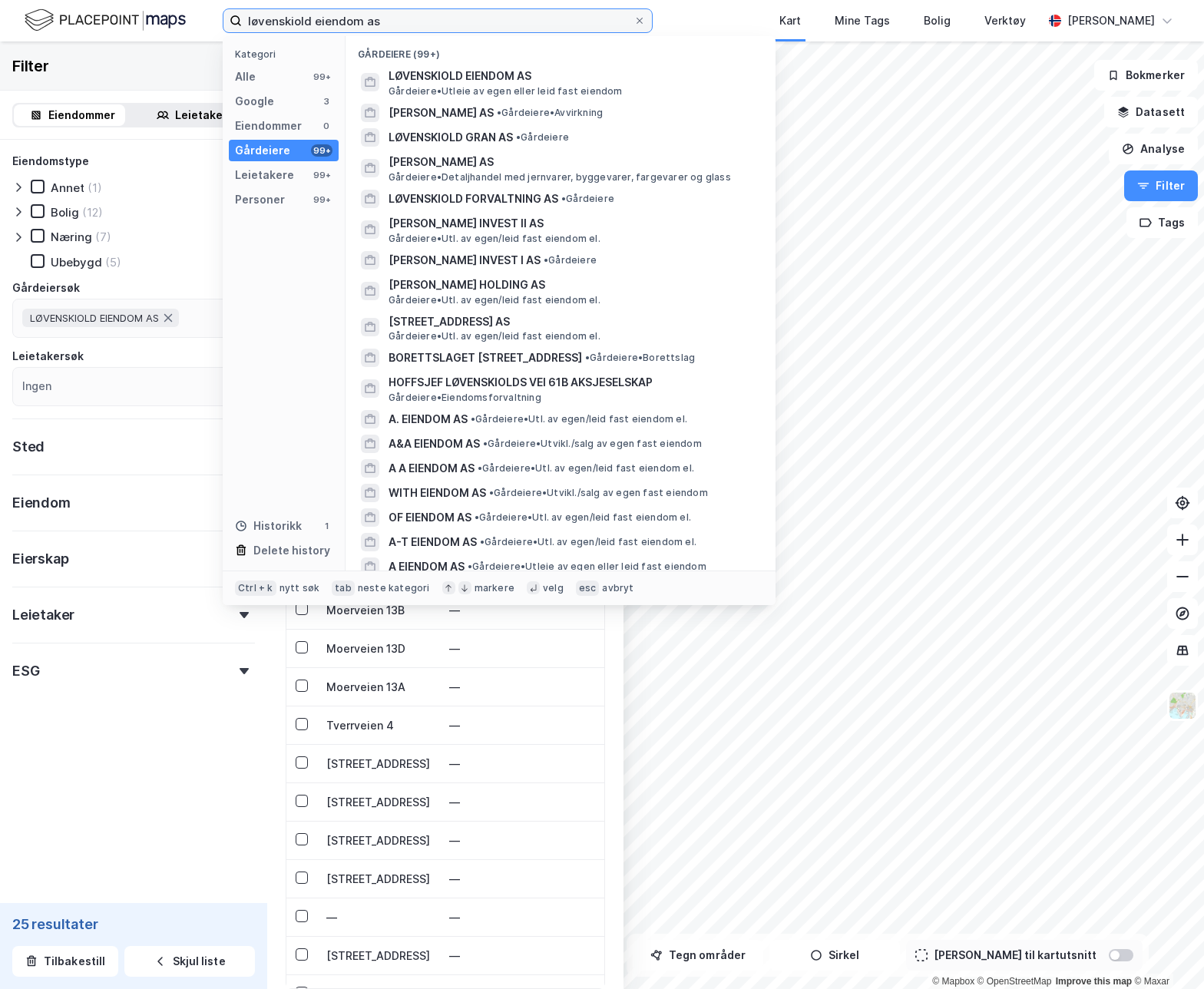
click at [339, 24] on input "løvenskiold eiendom as" at bounding box center [438, 21] width 392 height 23
click at [353, 25] on input "løvenskiold eiendom as" at bounding box center [438, 21] width 392 height 23
click at [344, 21] on input "løvenskiold eiendom as" at bounding box center [438, 21] width 392 height 23
